Goal: Transaction & Acquisition: Book appointment/travel/reservation

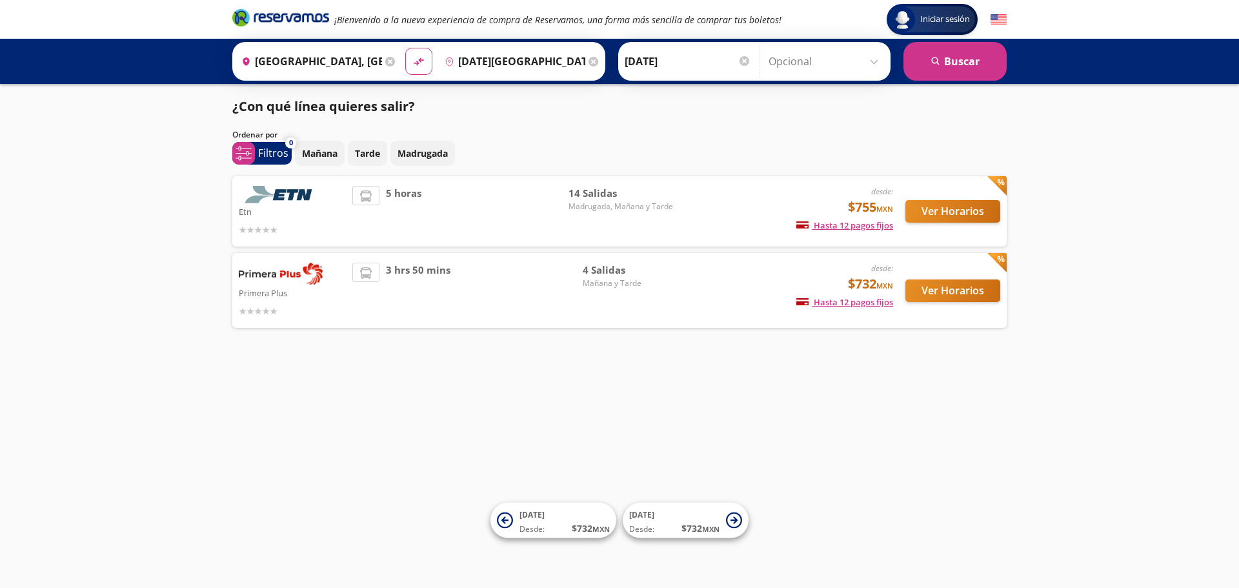
click at [698, 303] on div "desde: $732 MXN Hasta 12 pagos fijos Pagos fijos en compras mayores a $30 MXN, …" at bounding box center [787, 290] width 214 height 55
click at [940, 290] on button "Ver Horarios" at bounding box center [952, 290] width 95 height 23
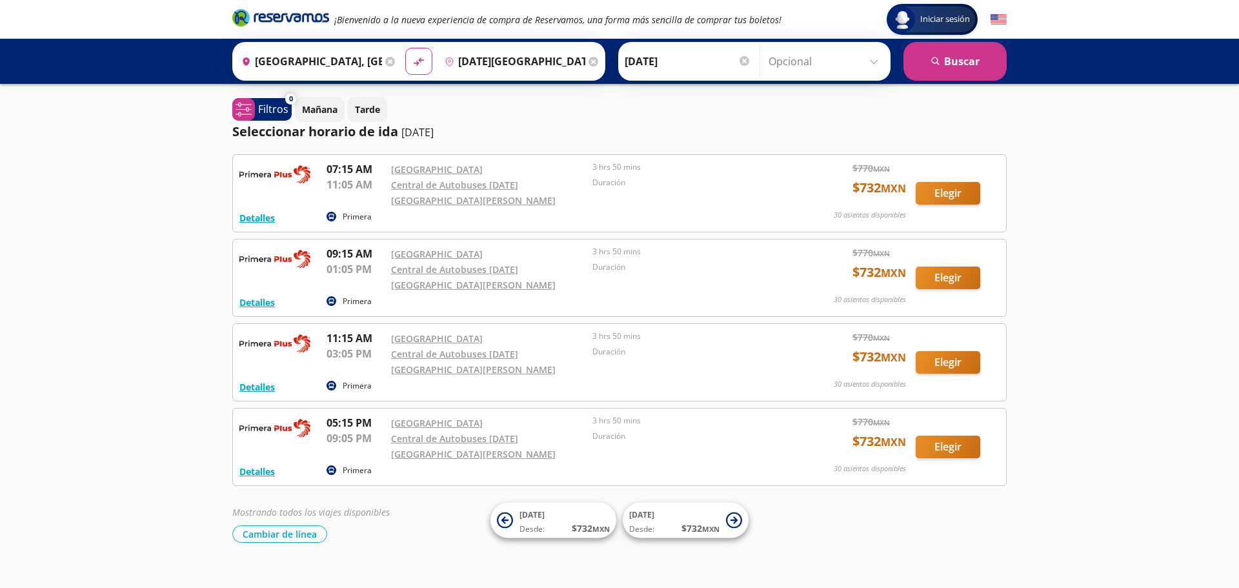
click at [321, 64] on input "[GEOGRAPHIC_DATA], [GEOGRAPHIC_DATA]" at bounding box center [309, 61] width 146 height 32
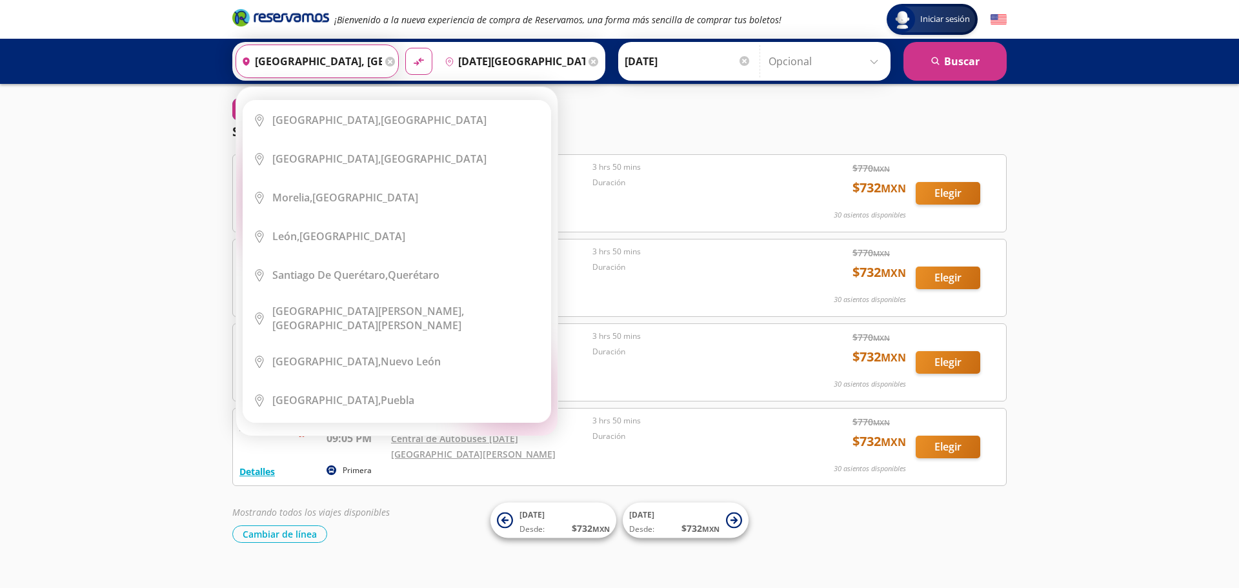
click at [388, 63] on icon at bounding box center [390, 62] width 10 height 10
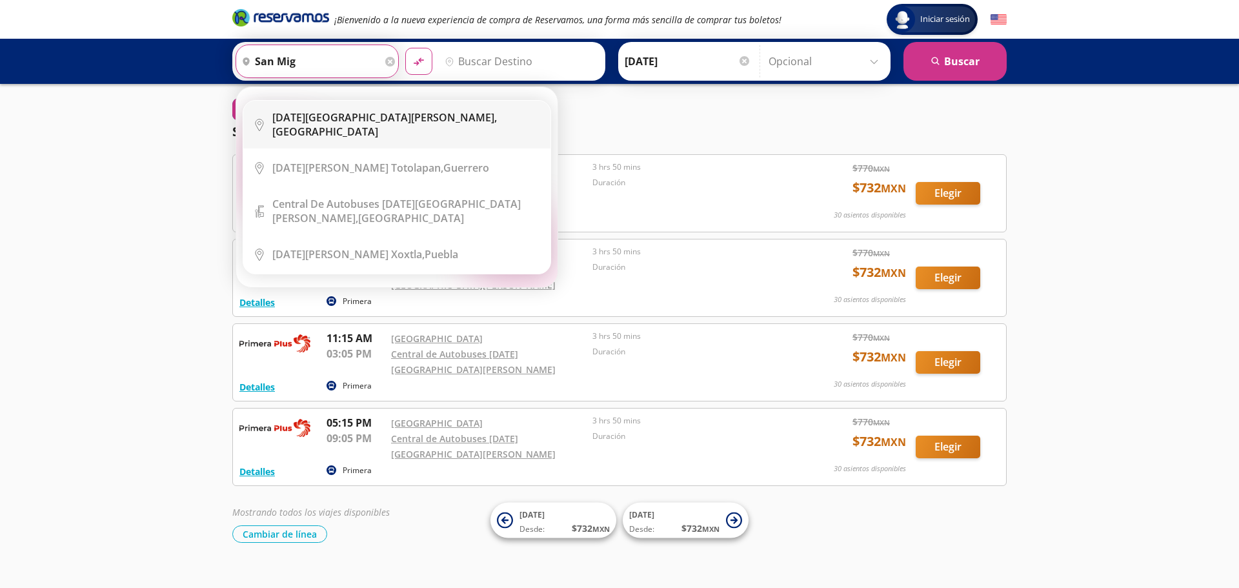
click at [388, 129] on li "City Icon [DATE][GEOGRAPHIC_DATA][PERSON_NAME], [GEOGRAPHIC_DATA]" at bounding box center [396, 125] width 307 height 48
type input "[DATE][GEOGRAPHIC_DATA][PERSON_NAME], [GEOGRAPHIC_DATA]"
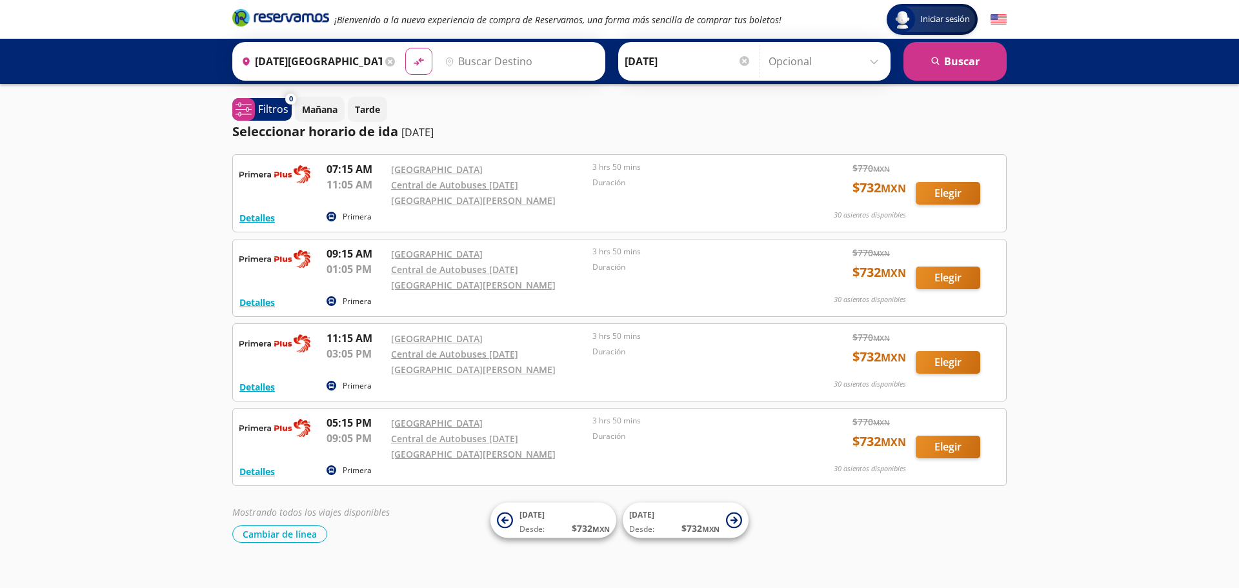
click at [472, 63] on input "Destino" at bounding box center [518, 61] width 159 height 32
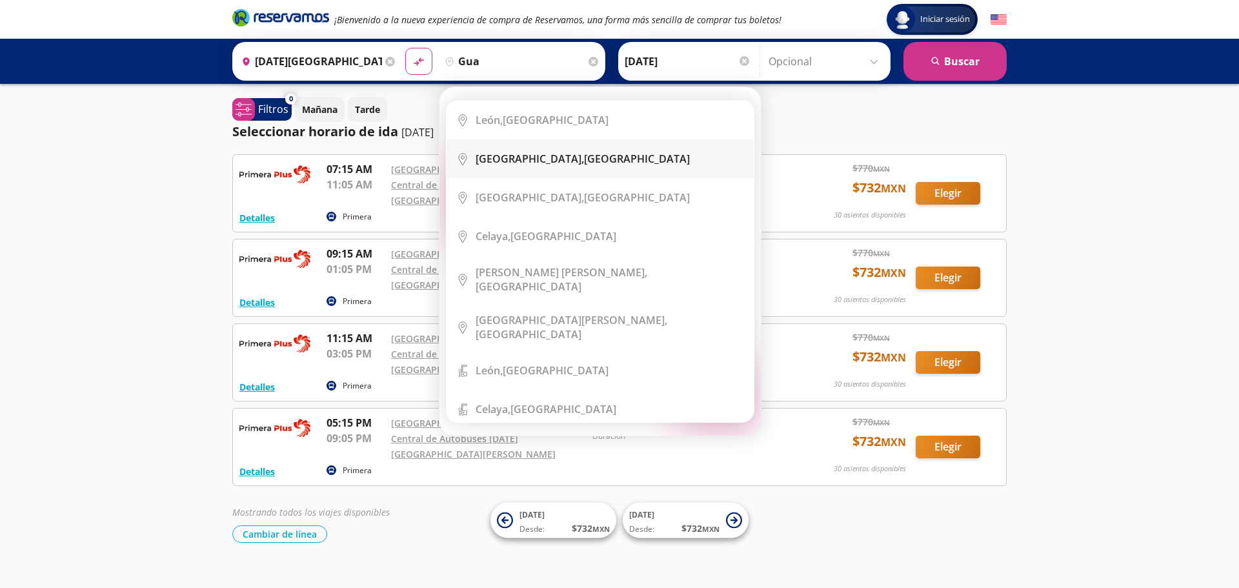
click at [569, 165] on div "[GEOGRAPHIC_DATA], [GEOGRAPHIC_DATA]" at bounding box center [583, 159] width 214 height 14
type input "[GEOGRAPHIC_DATA], [GEOGRAPHIC_DATA]"
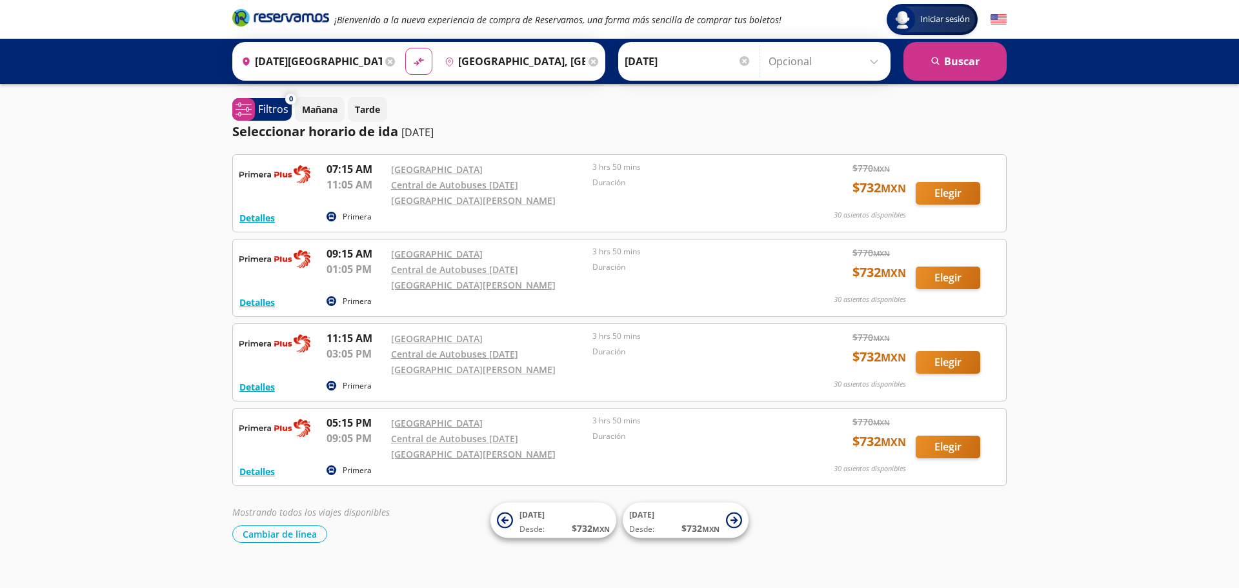
click at [632, 57] on input "[DATE]" at bounding box center [688, 61] width 126 height 32
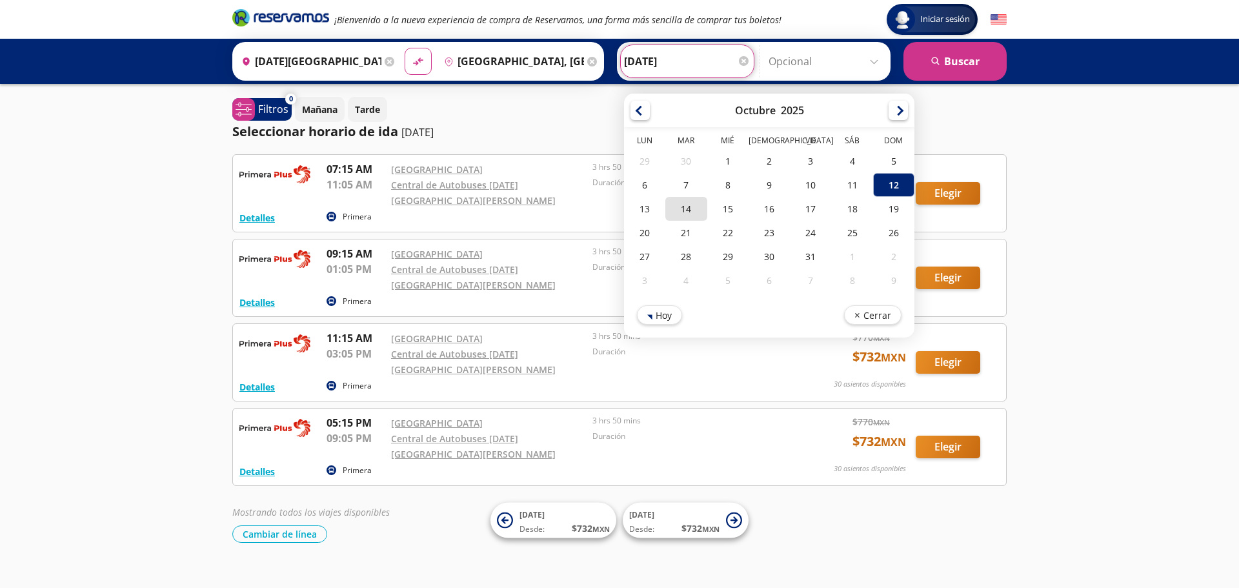
click at [683, 211] on div "14" at bounding box center [685, 209] width 41 height 24
type input "[DATE]"
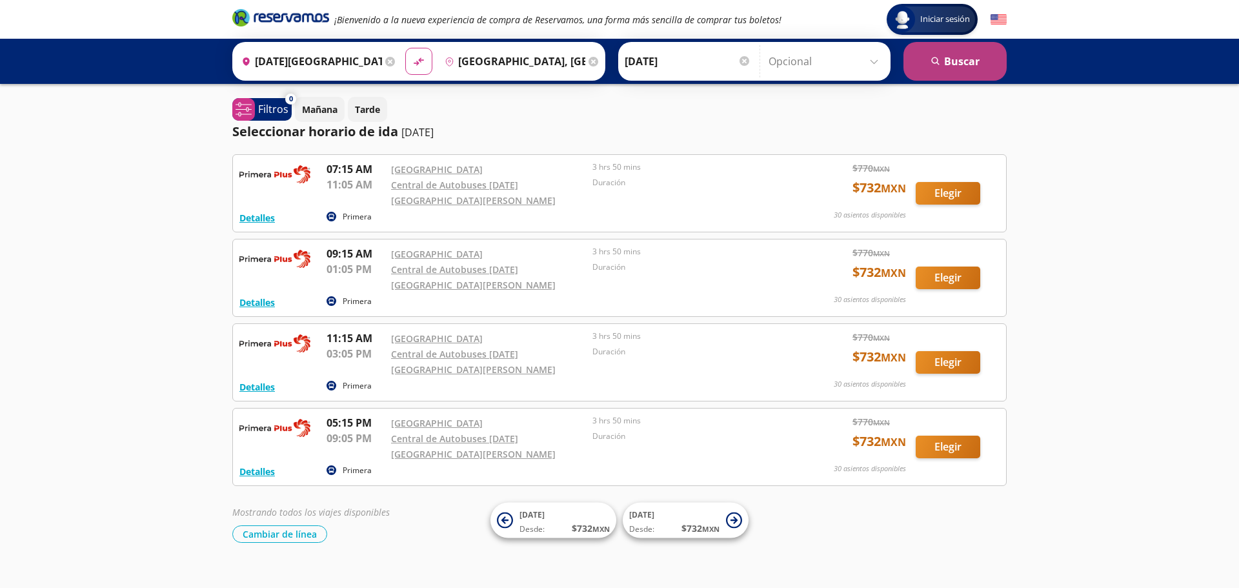
click at [945, 57] on button "search [GEOGRAPHIC_DATA]" at bounding box center [954, 61] width 103 height 39
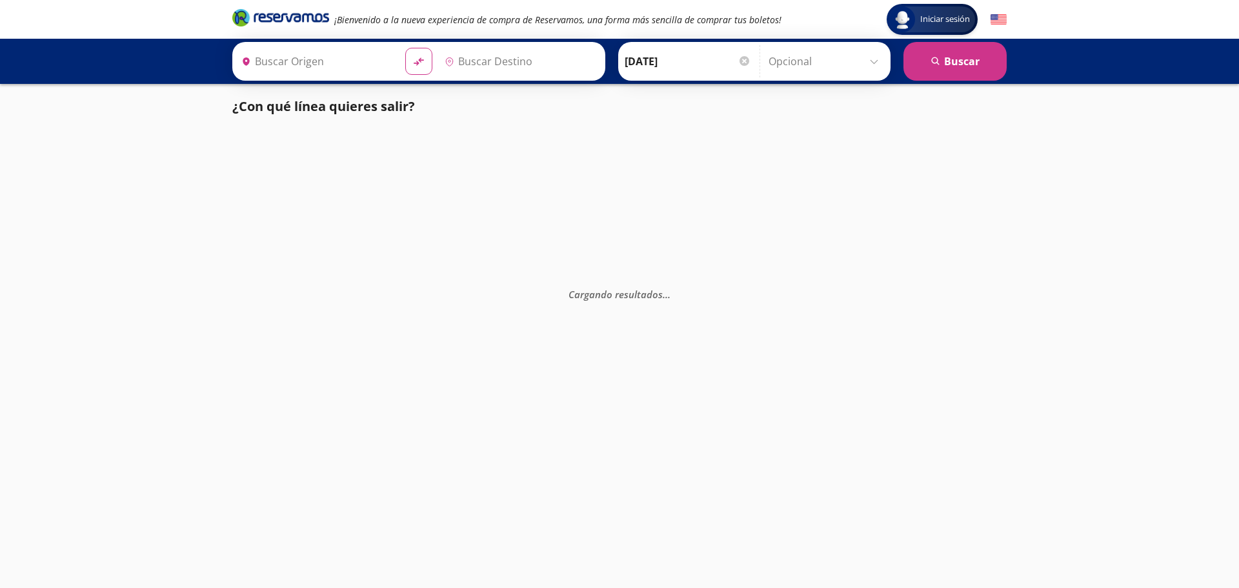
type input "[DATE][GEOGRAPHIC_DATA][PERSON_NAME], [GEOGRAPHIC_DATA]"
type input "[GEOGRAPHIC_DATA], [GEOGRAPHIC_DATA]"
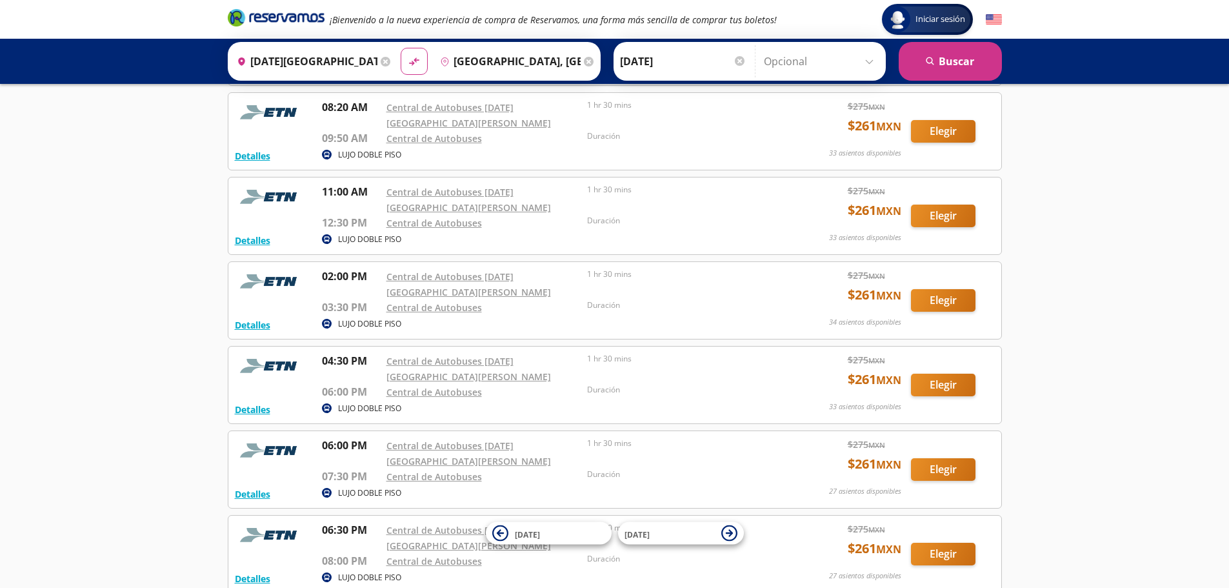
scroll to position [65, 0]
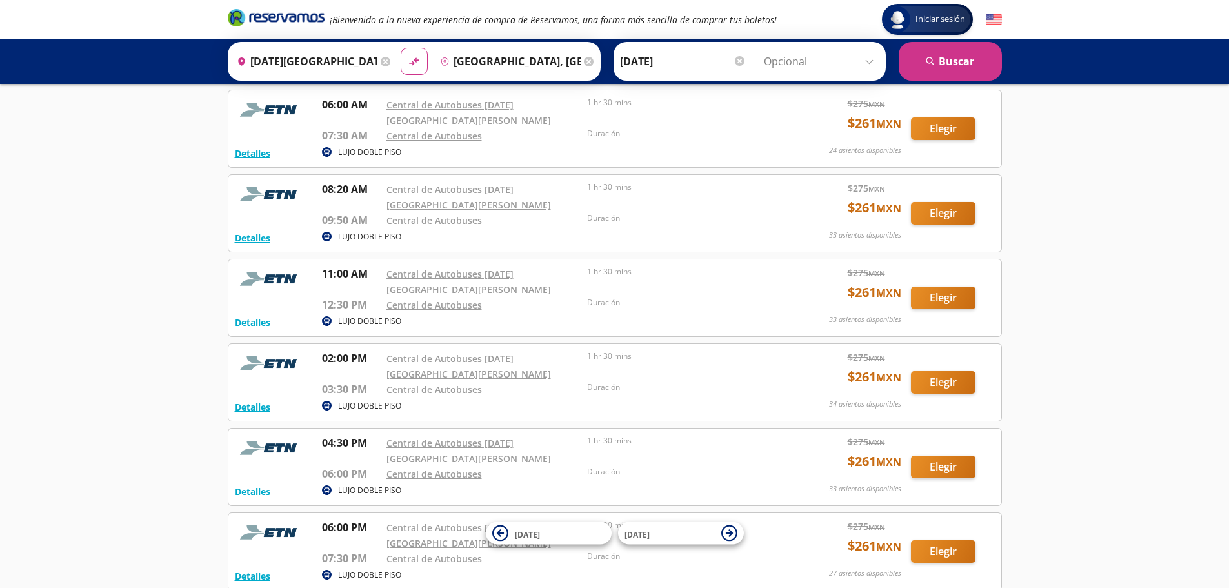
click at [383, 64] on icon at bounding box center [386, 62] width 10 height 10
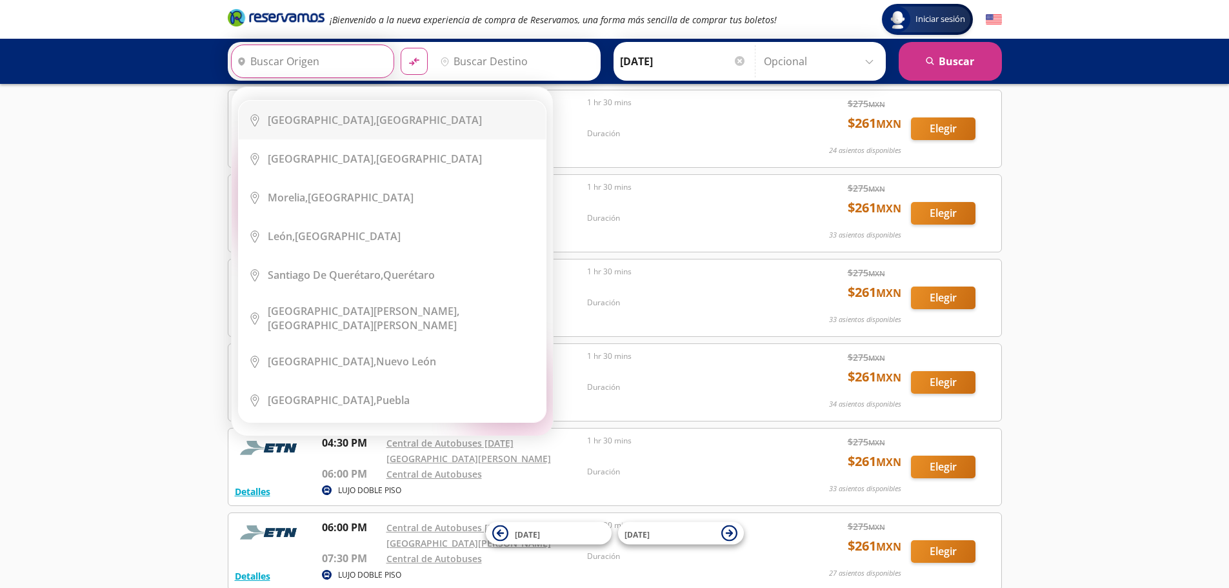
scroll to position [0, 0]
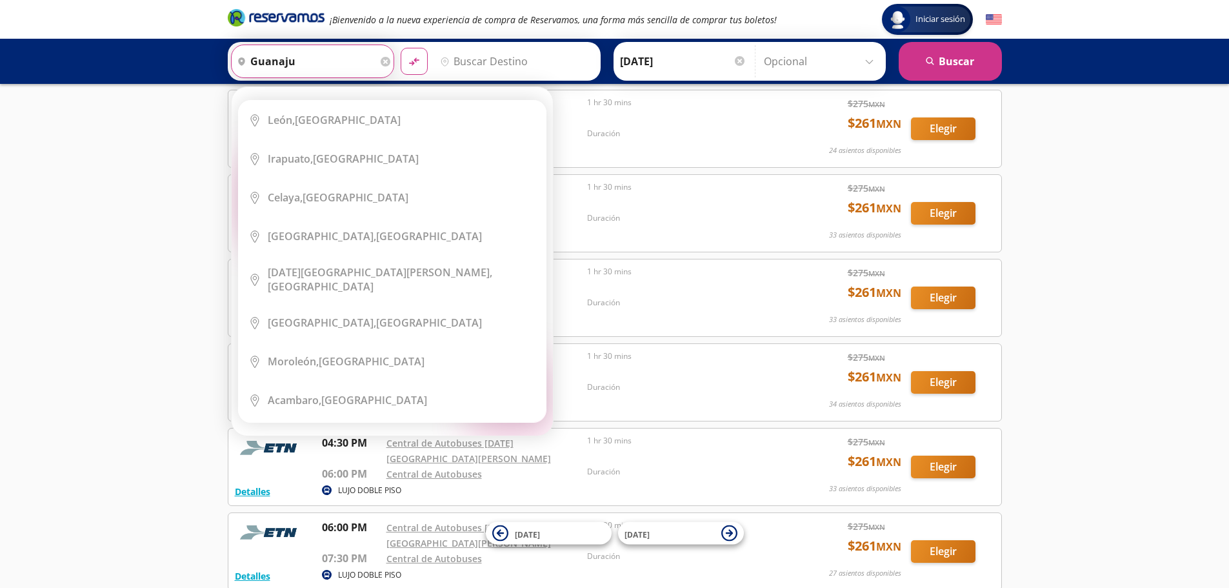
click at [283, 61] on input "guanaju" at bounding box center [305, 61] width 146 height 32
click at [356, 228] on li "City Icon [GEOGRAPHIC_DATA], [GEOGRAPHIC_DATA]" at bounding box center [392, 236] width 307 height 39
type input "[GEOGRAPHIC_DATA], [GEOGRAPHIC_DATA]"
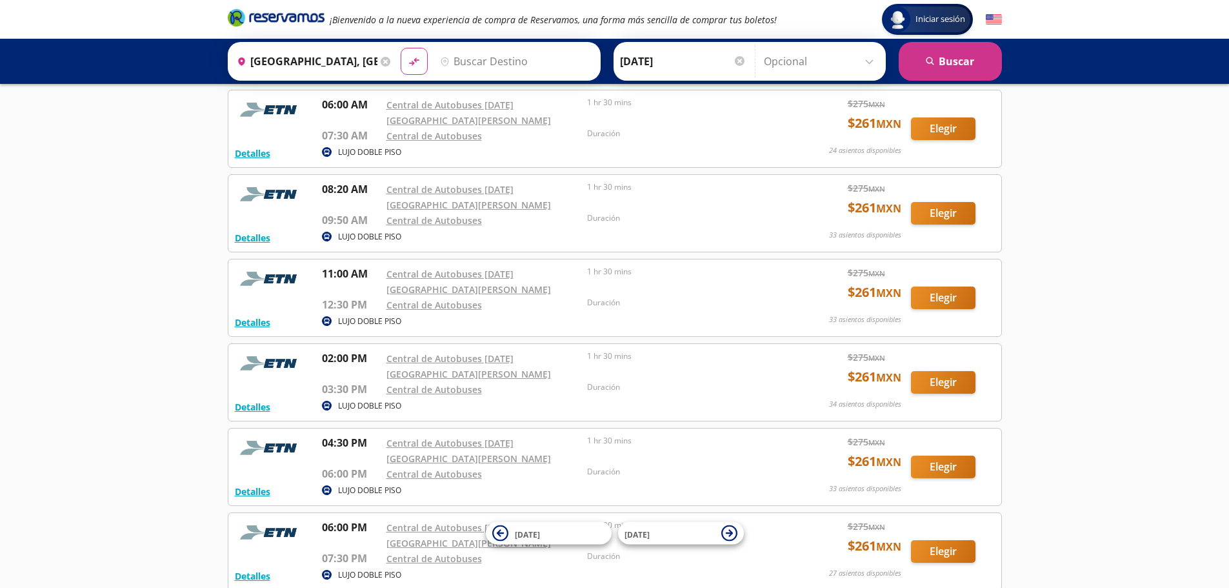
click at [509, 70] on input "Destino" at bounding box center [514, 61] width 159 height 32
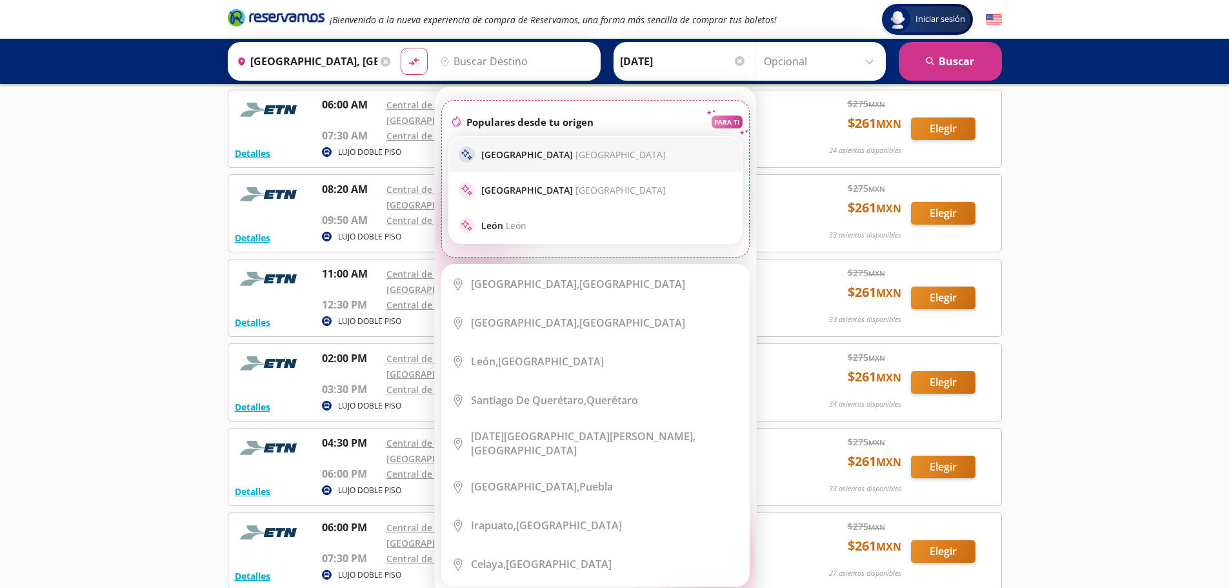
click at [554, 162] on div "sparkle [GEOGRAPHIC_DATA] [GEOGRAPHIC_DATA]" at bounding box center [596, 154] width 274 height 16
type input "[GEOGRAPHIC_DATA], [GEOGRAPHIC_DATA]"
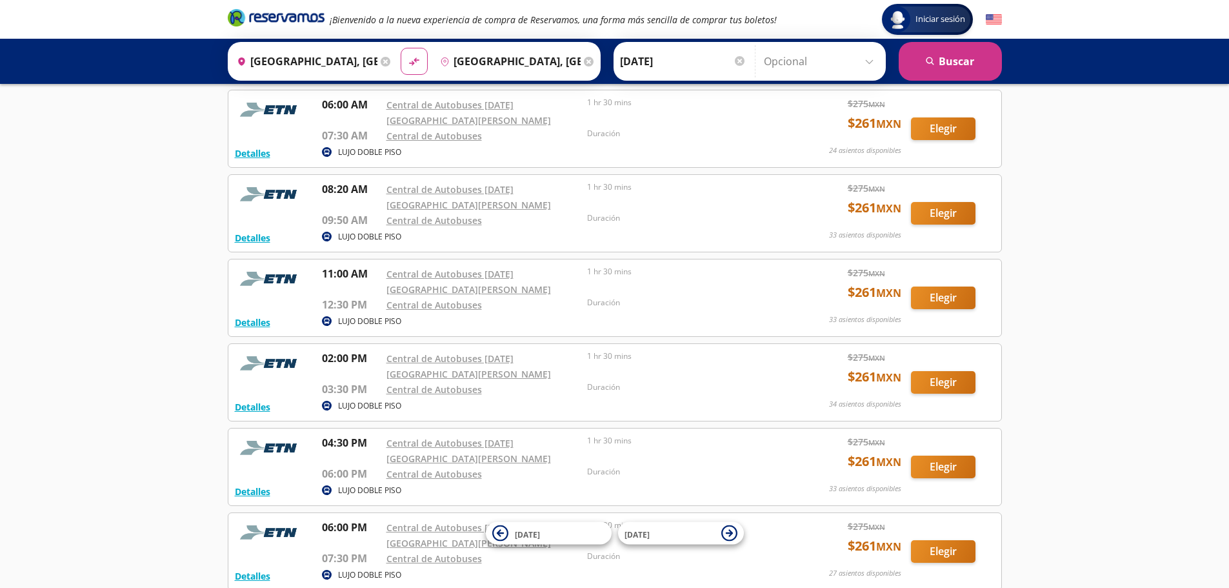
click at [655, 65] on input "[DATE]" at bounding box center [683, 61] width 126 height 32
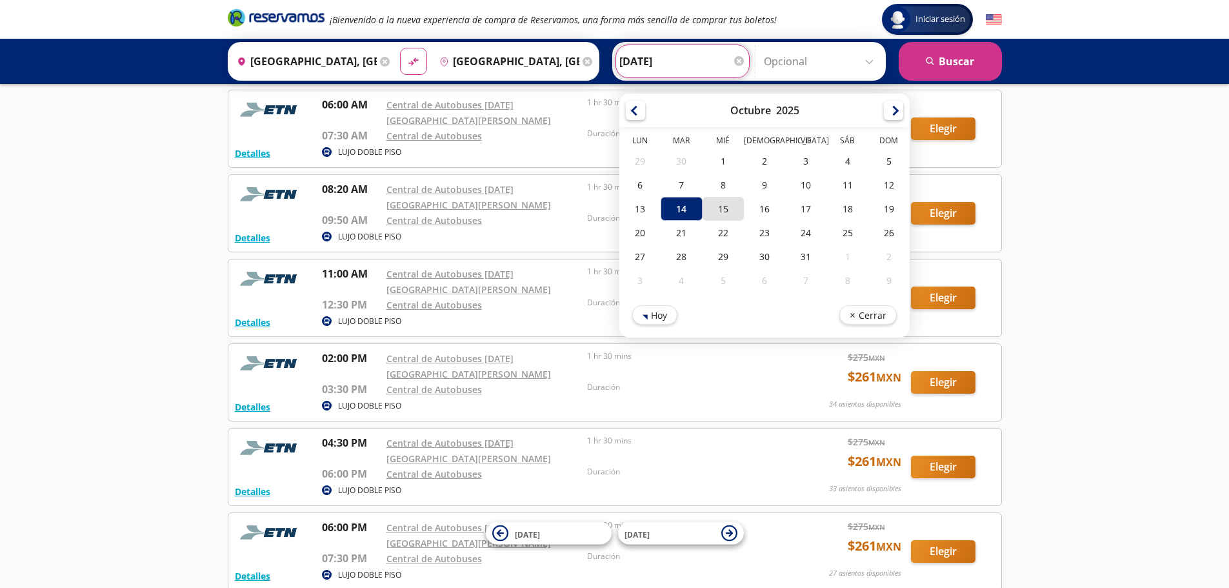
click at [724, 205] on div "15" at bounding box center [722, 209] width 41 height 24
type input "[DATE]"
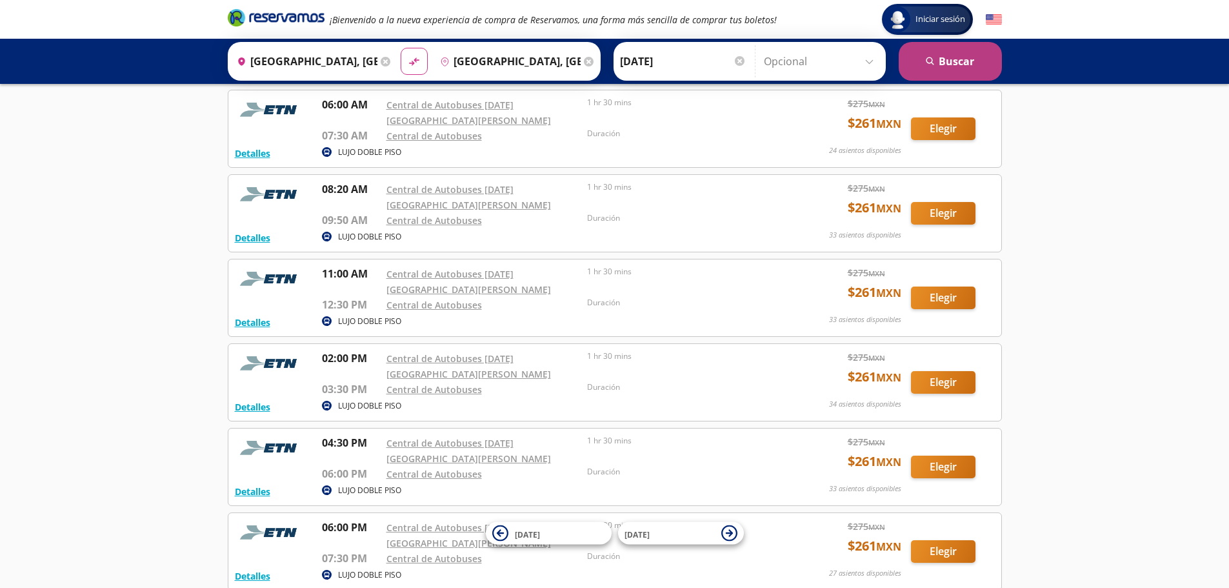
click at [945, 57] on button "search [GEOGRAPHIC_DATA]" at bounding box center [950, 61] width 103 height 39
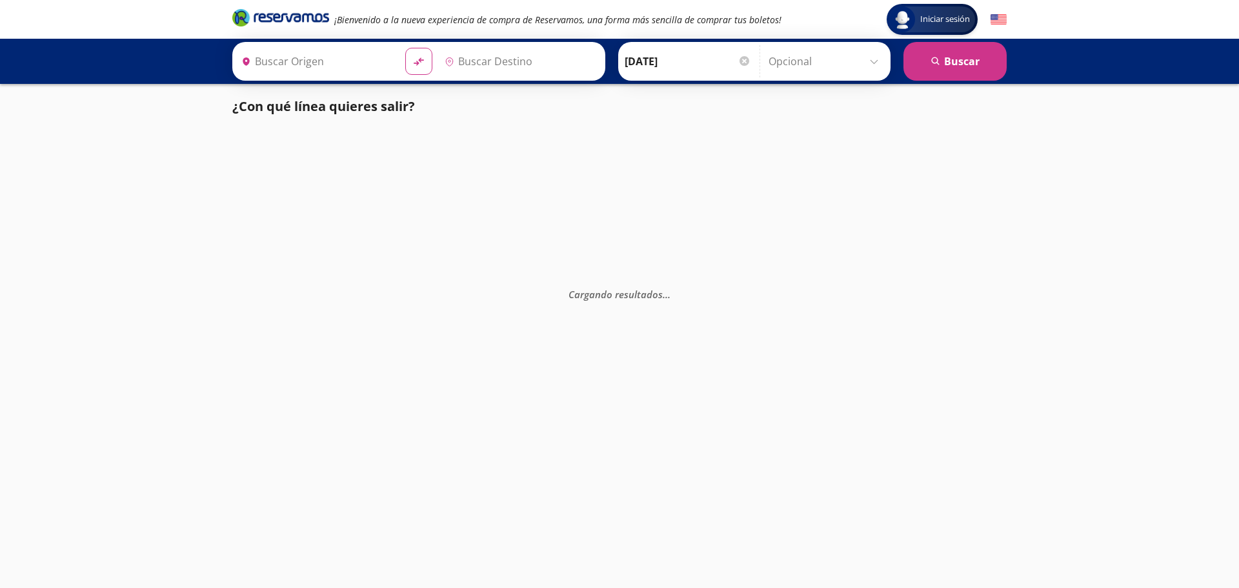
type input "[GEOGRAPHIC_DATA], [GEOGRAPHIC_DATA]"
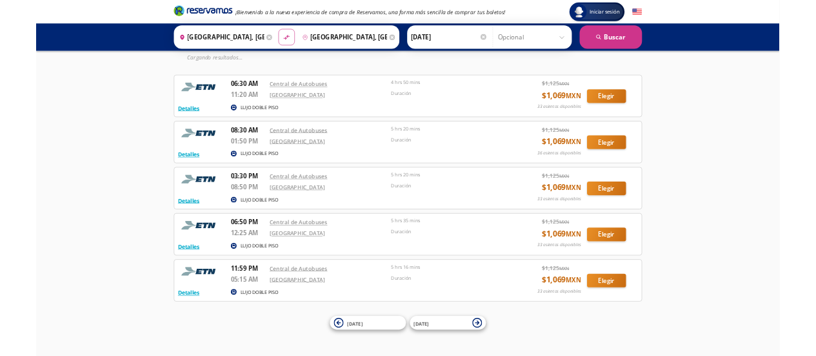
scroll to position [5, 0]
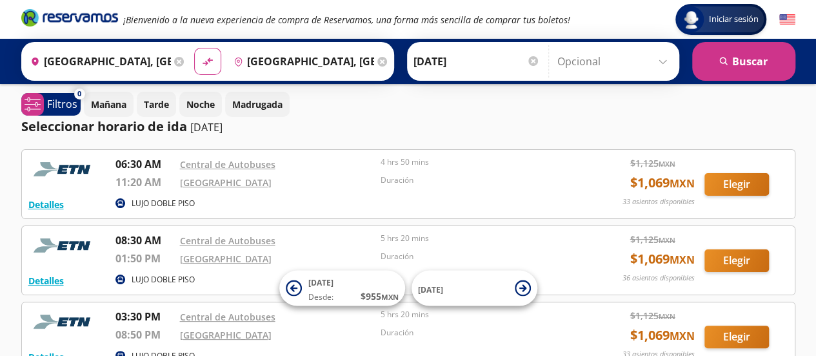
click at [289, 54] on input "[GEOGRAPHIC_DATA], [GEOGRAPHIC_DATA]" at bounding box center [301, 61] width 146 height 32
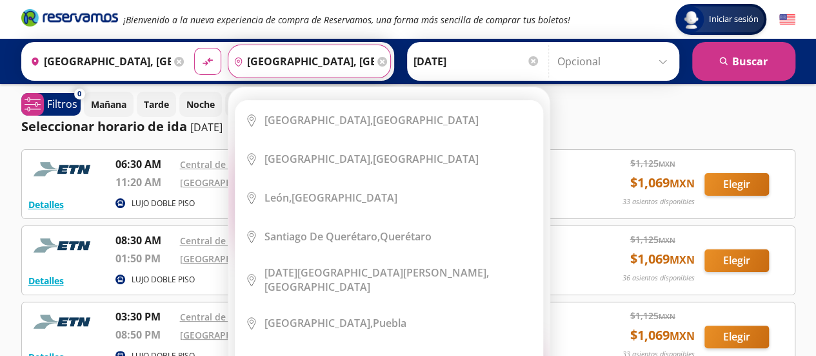
click at [378, 59] on icon at bounding box center [383, 62] width 10 height 10
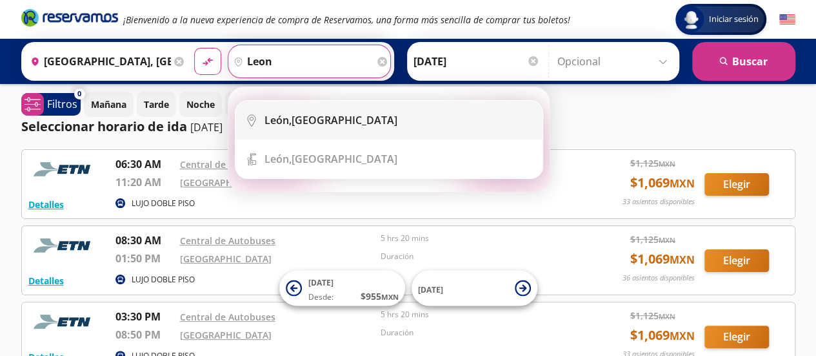
click at [313, 114] on div "[GEOGRAPHIC_DATA], [GEOGRAPHIC_DATA]" at bounding box center [331, 120] width 133 height 14
type input "[GEOGRAPHIC_DATA], [GEOGRAPHIC_DATA]"
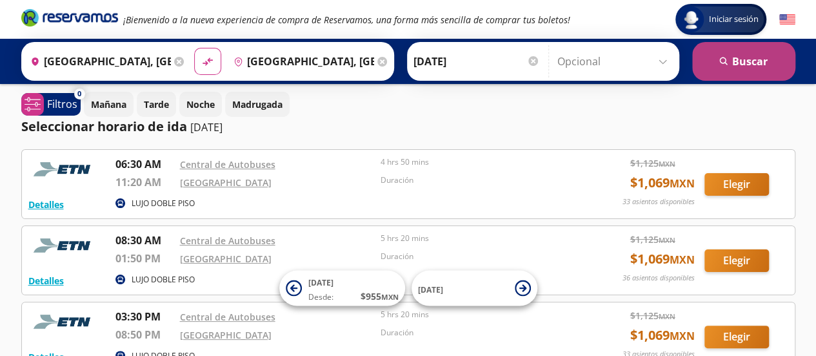
click at [758, 61] on button "search [GEOGRAPHIC_DATA]" at bounding box center [743, 61] width 103 height 39
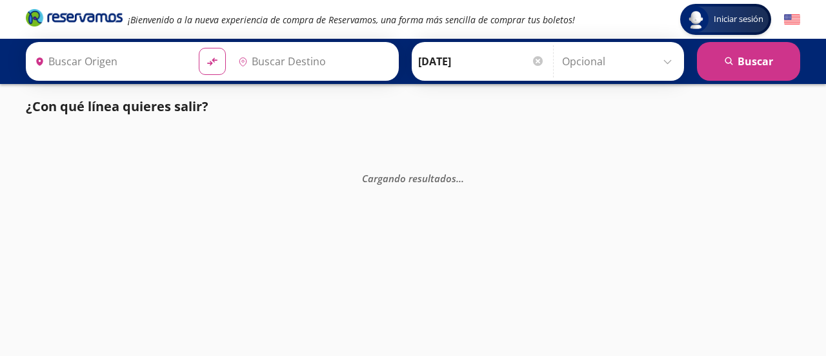
type input "[GEOGRAPHIC_DATA], [GEOGRAPHIC_DATA]"
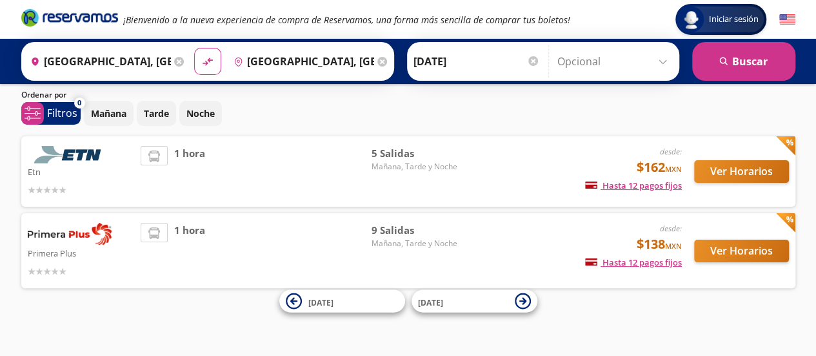
scroll to position [43, 0]
